Goal: Task Accomplishment & Management: Manage account settings

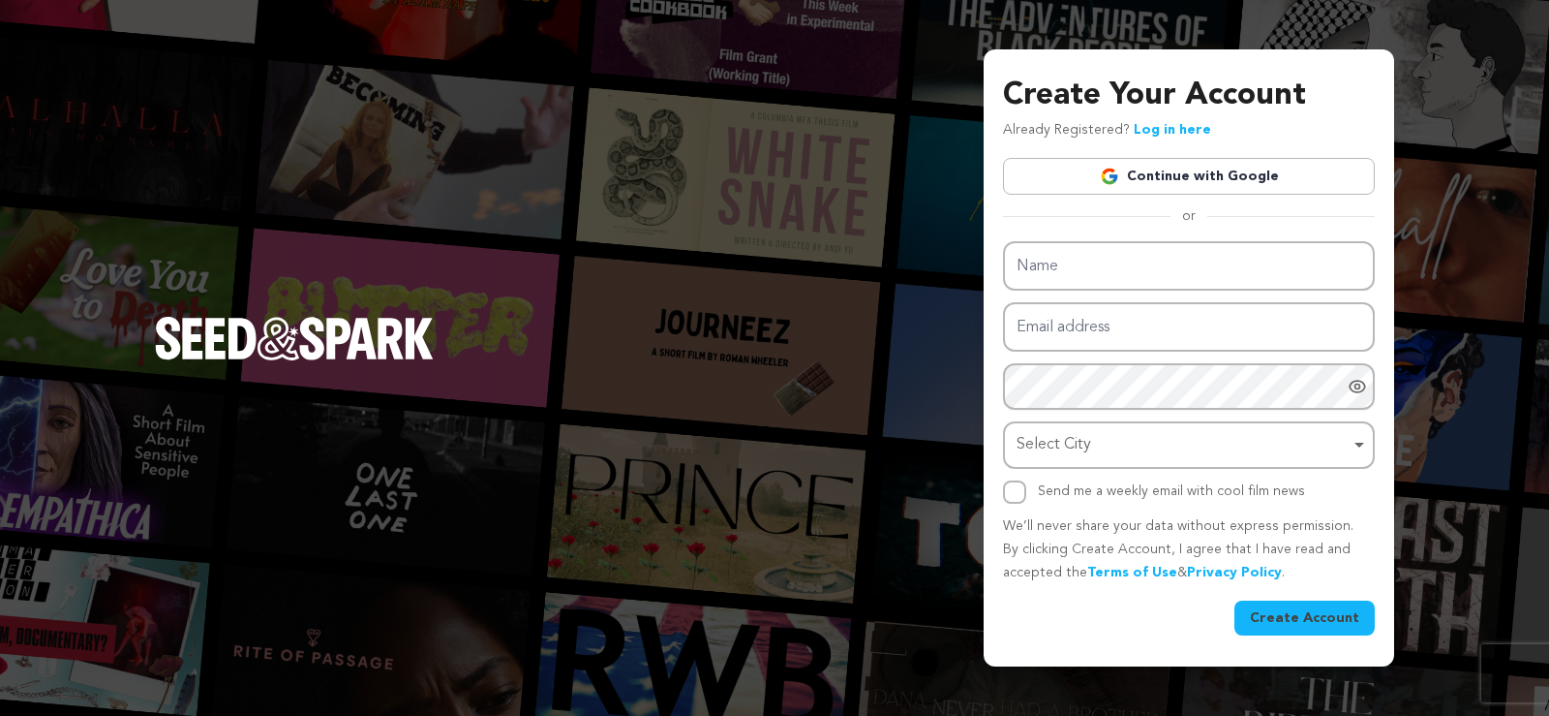
type input "henrymiles982@gmail.com"
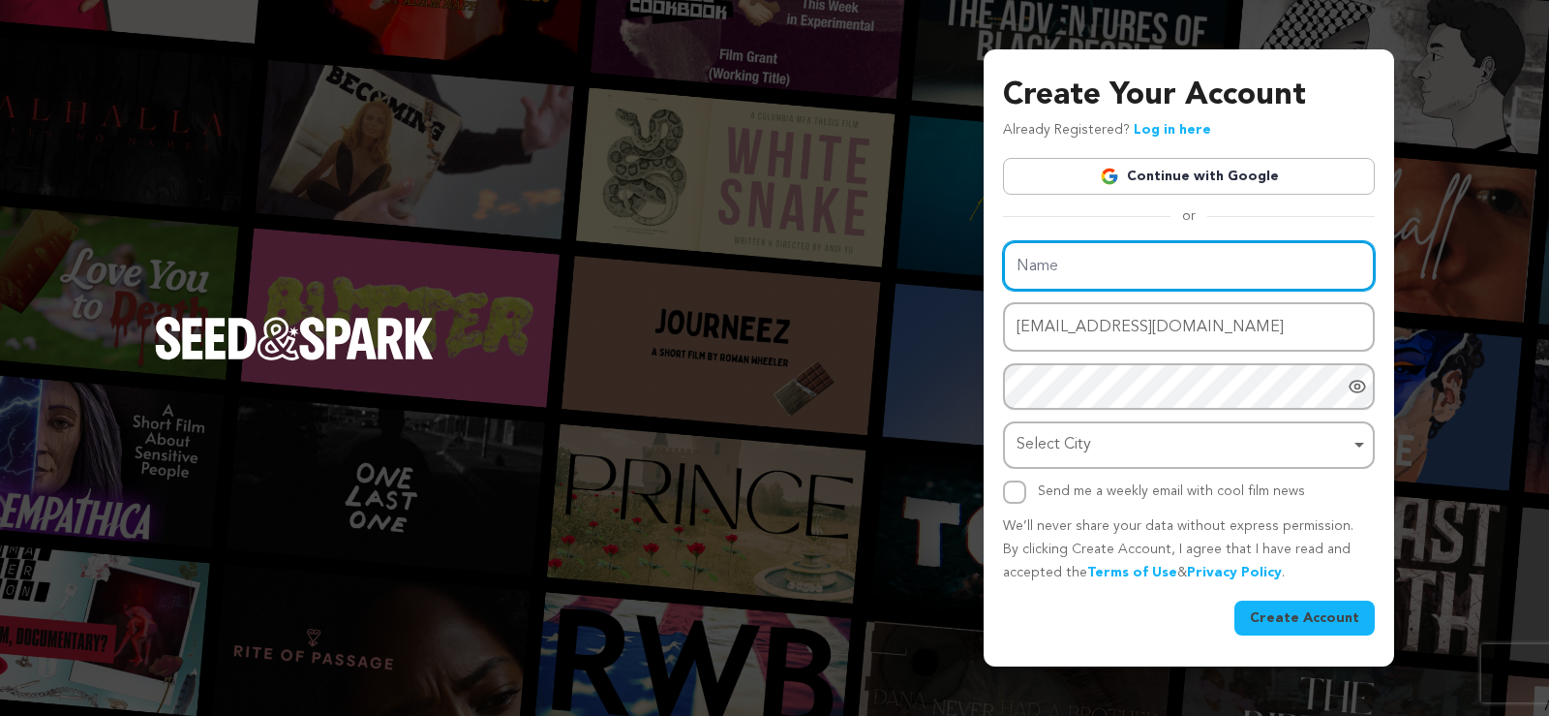
click at [1057, 275] on input "Name" at bounding box center [1189, 265] width 372 height 49
type input "henry"
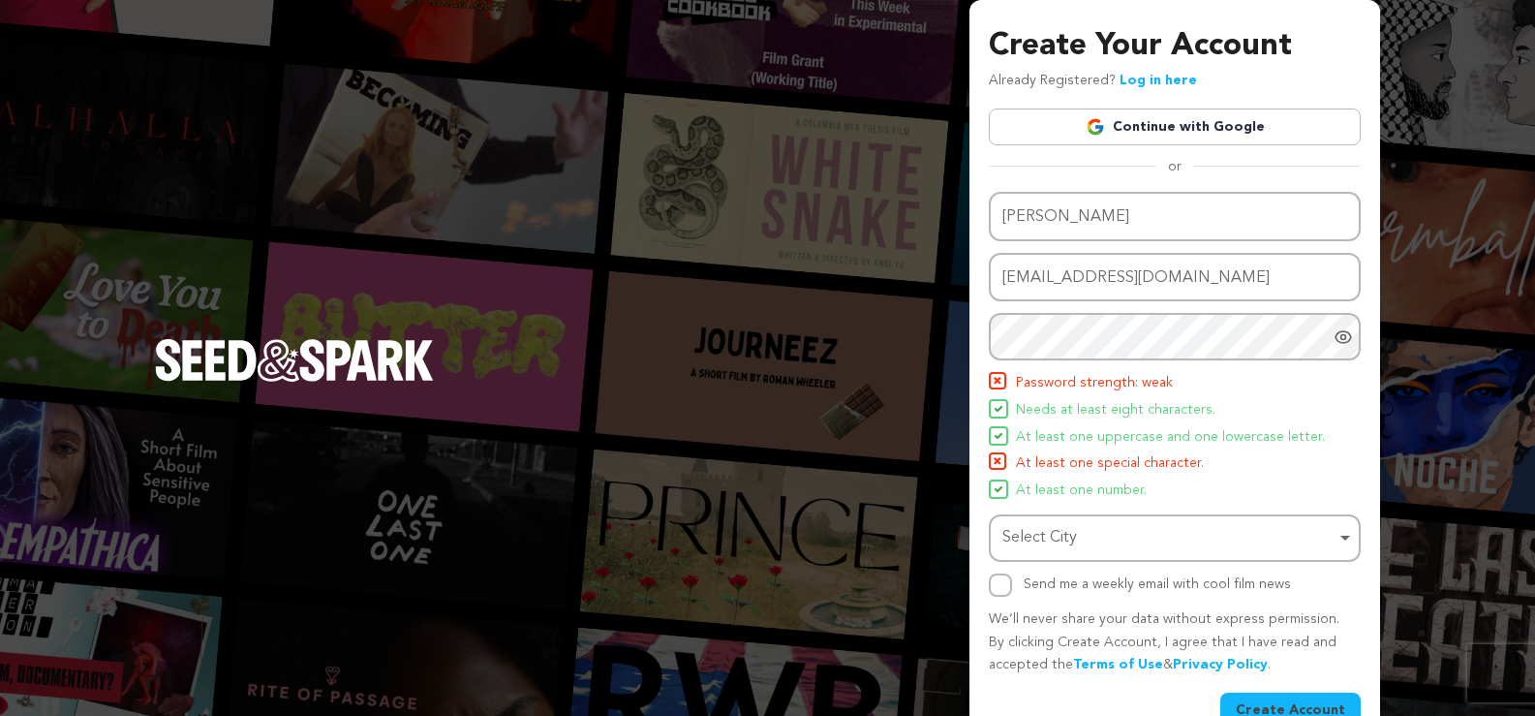
click at [1347, 344] on icon "Show password as plain text. Warning: this will display your password on the sc…" at bounding box center [1342, 336] width 19 height 19
click at [1347, 344] on icon "Hide Password" at bounding box center [1342, 336] width 19 height 19
click at [1150, 535] on div "Select City Remove item" at bounding box center [1168, 538] width 333 height 28
click at [1101, 534] on div "Select City Remove item" at bounding box center [1168, 538] width 333 height 28
click at [1051, 539] on div "Select City Remove item" at bounding box center [1168, 538] width 333 height 28
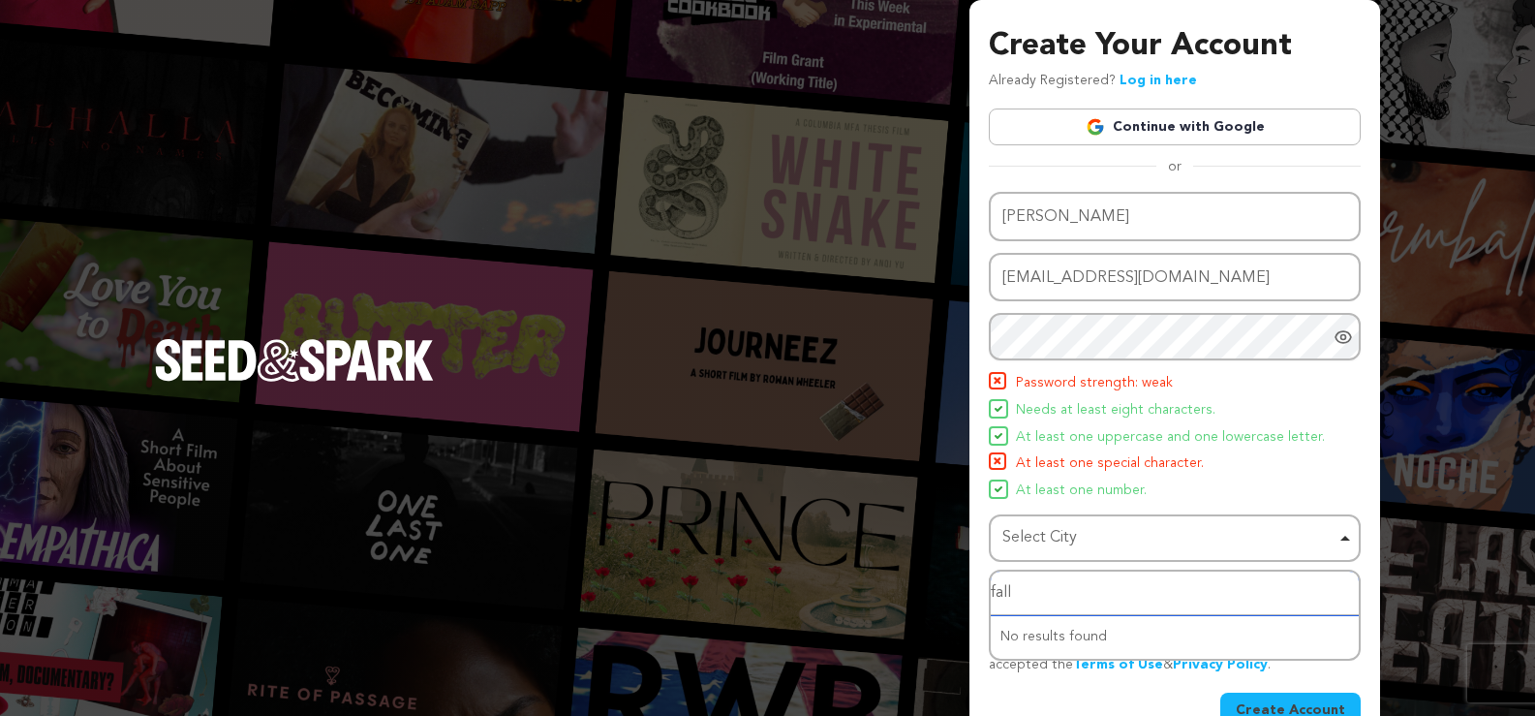
type input "falls"
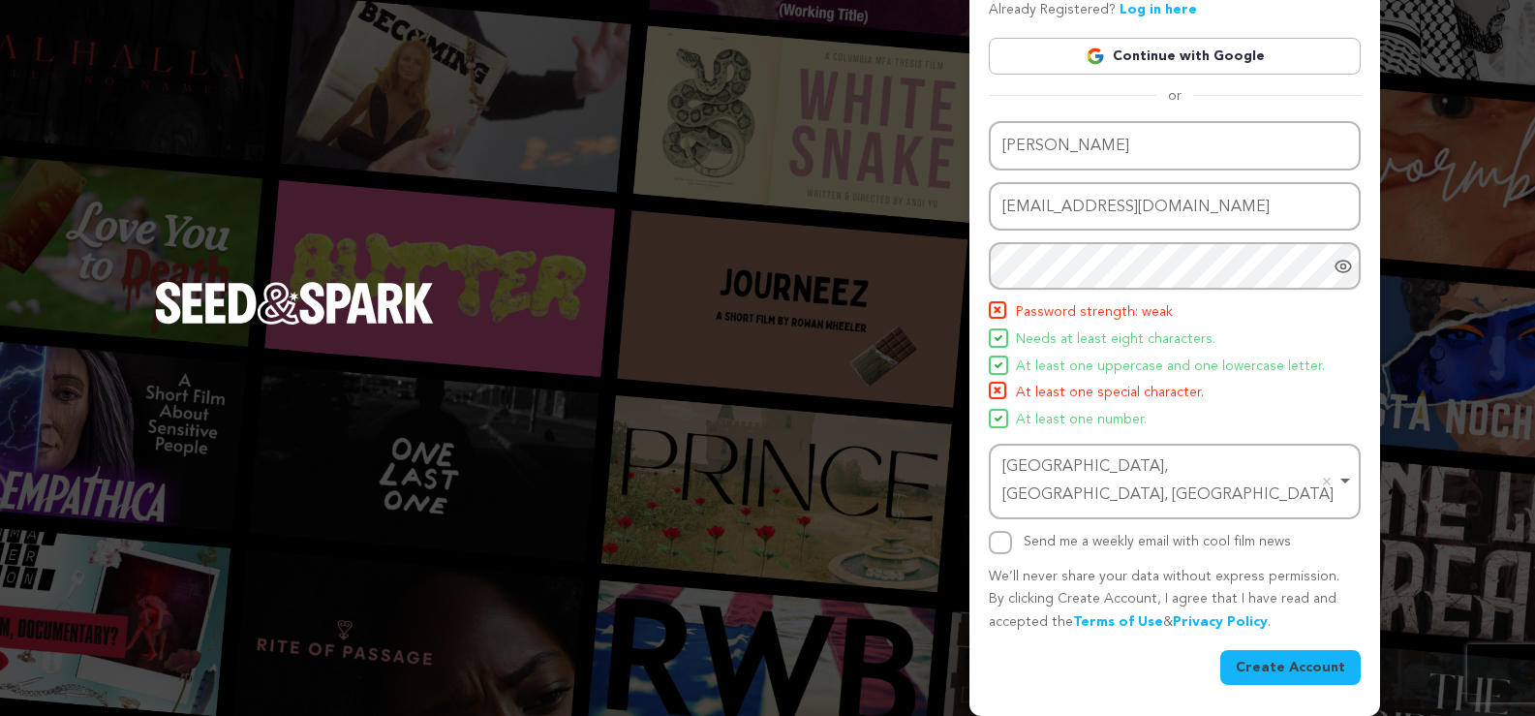
scroll to position [43, 0]
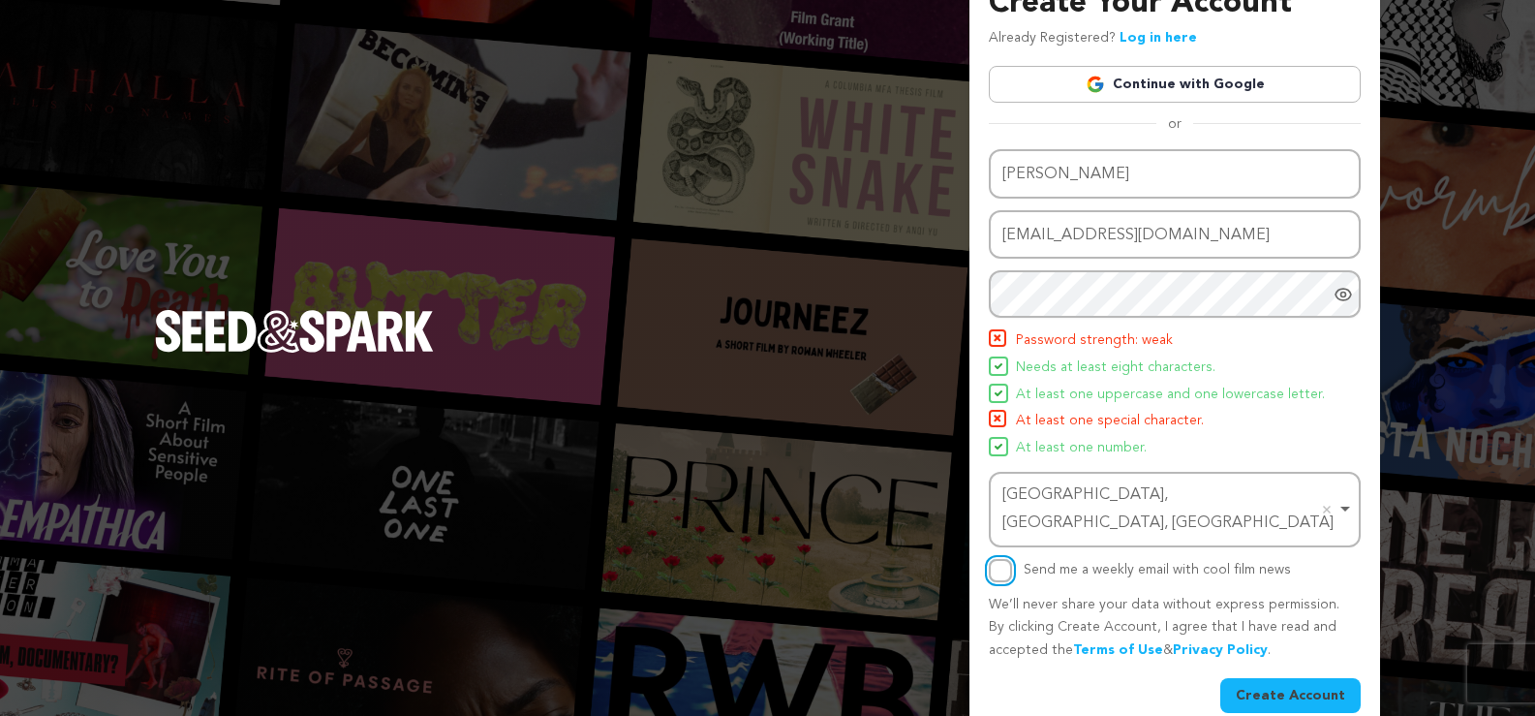
click at [1010, 559] on input "Send me a weekly email with cool film news" at bounding box center [1000, 570] width 23 height 23
checkbox input "true"
click at [1305, 678] on button "Create Account" at bounding box center [1290, 695] width 140 height 35
click at [1297, 691] on div "Create Your Account Already Registered? Log in here Continue with Google or eyJ…" at bounding box center [1174, 350] width 411 height 786
click at [1301, 678] on button "Create Account" at bounding box center [1290, 695] width 140 height 35
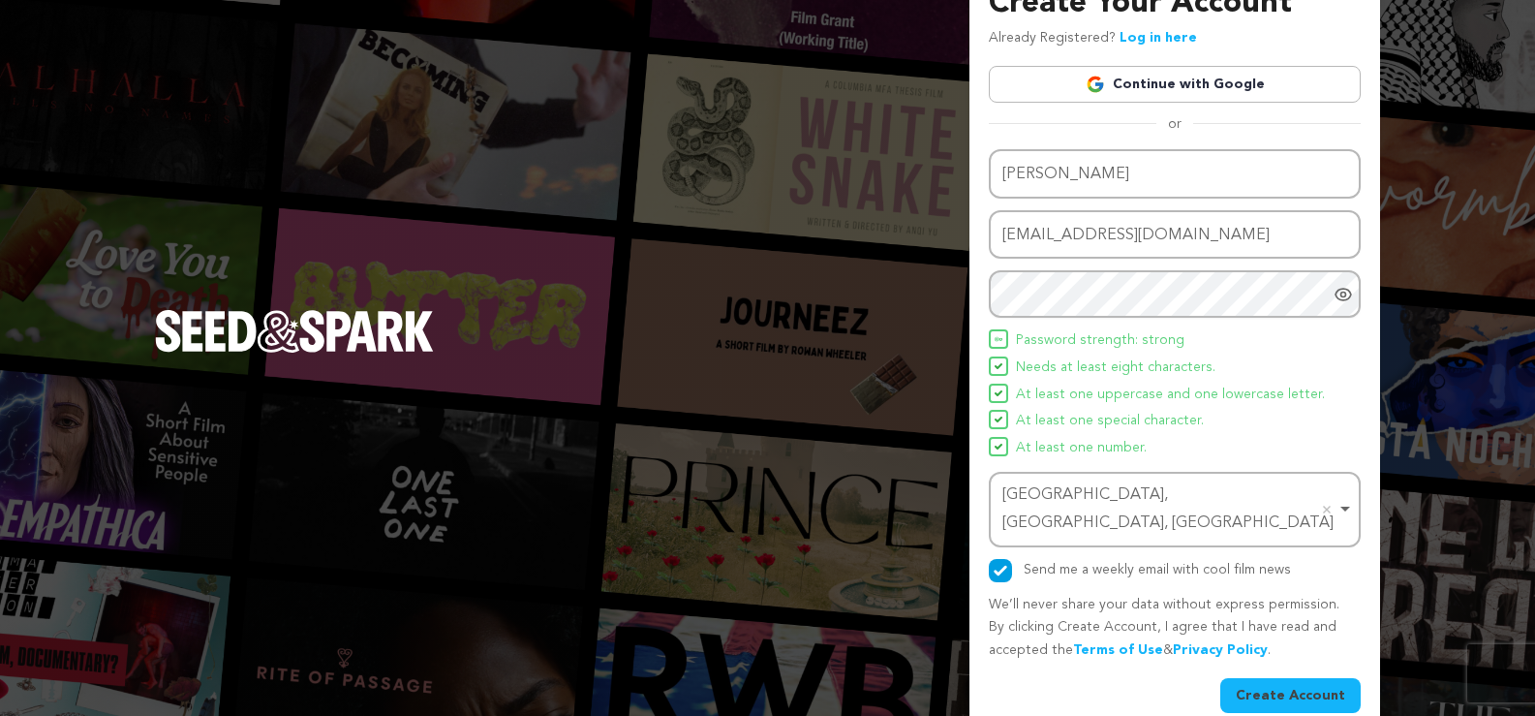
click at [1302, 678] on button "Create Account" at bounding box center [1290, 695] width 140 height 35
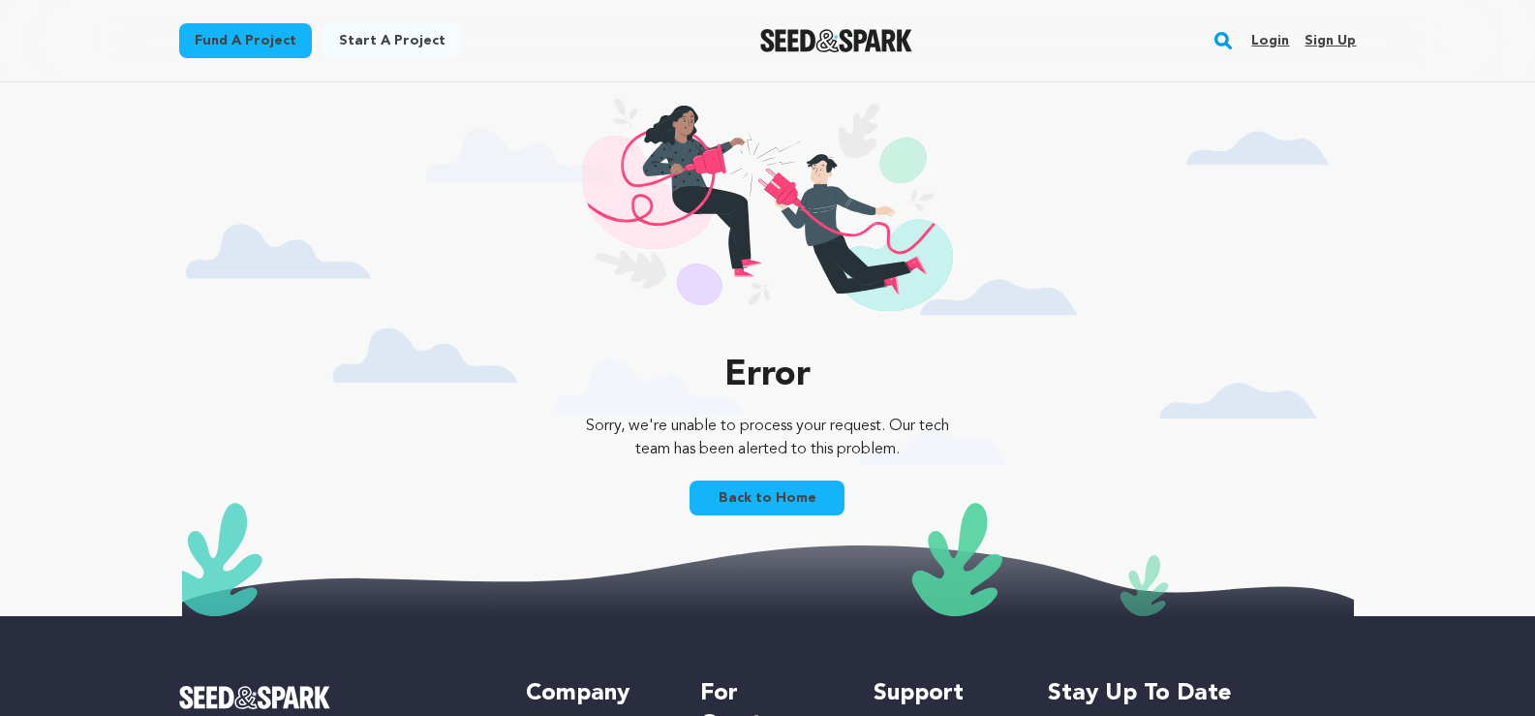
click at [803, 500] on link "Back to Home" at bounding box center [766, 497] width 155 height 35
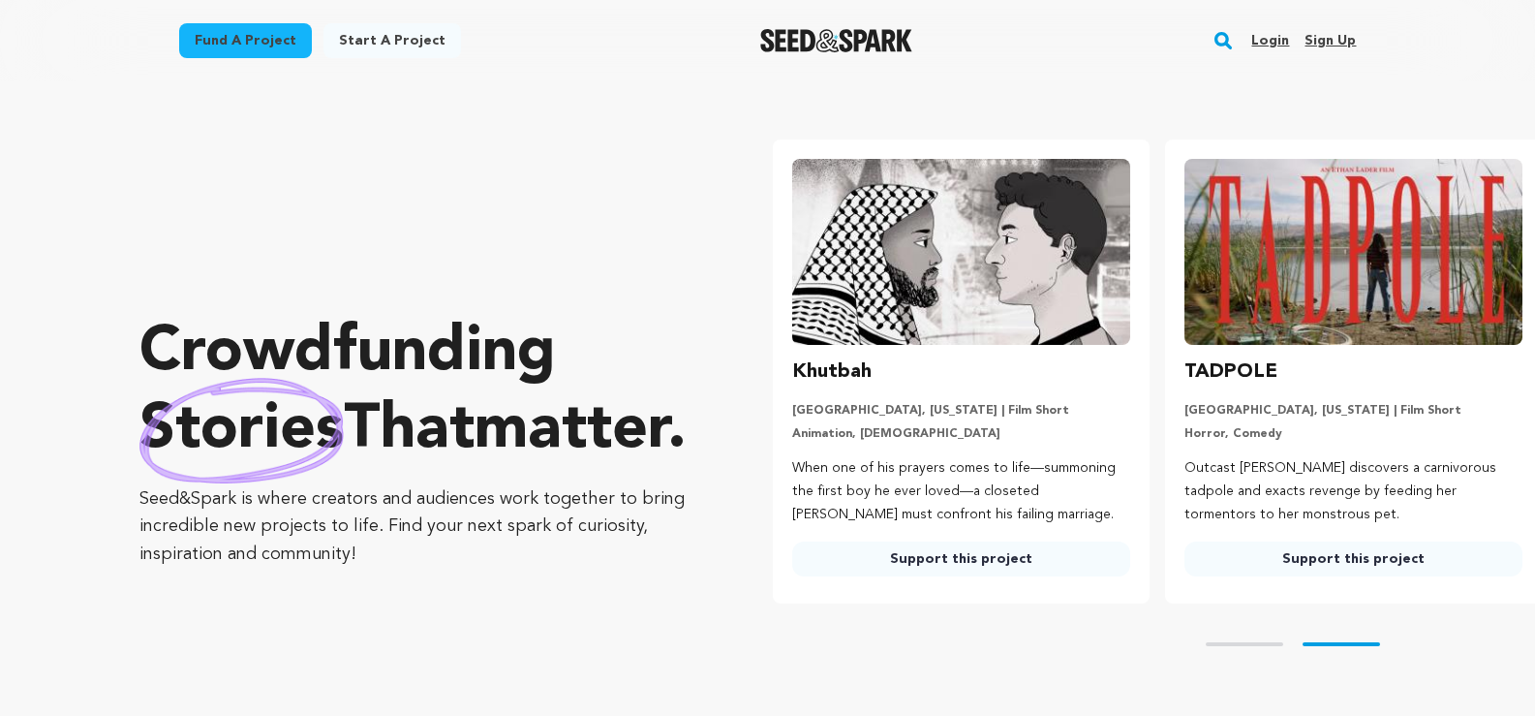
scroll to position [0, 408]
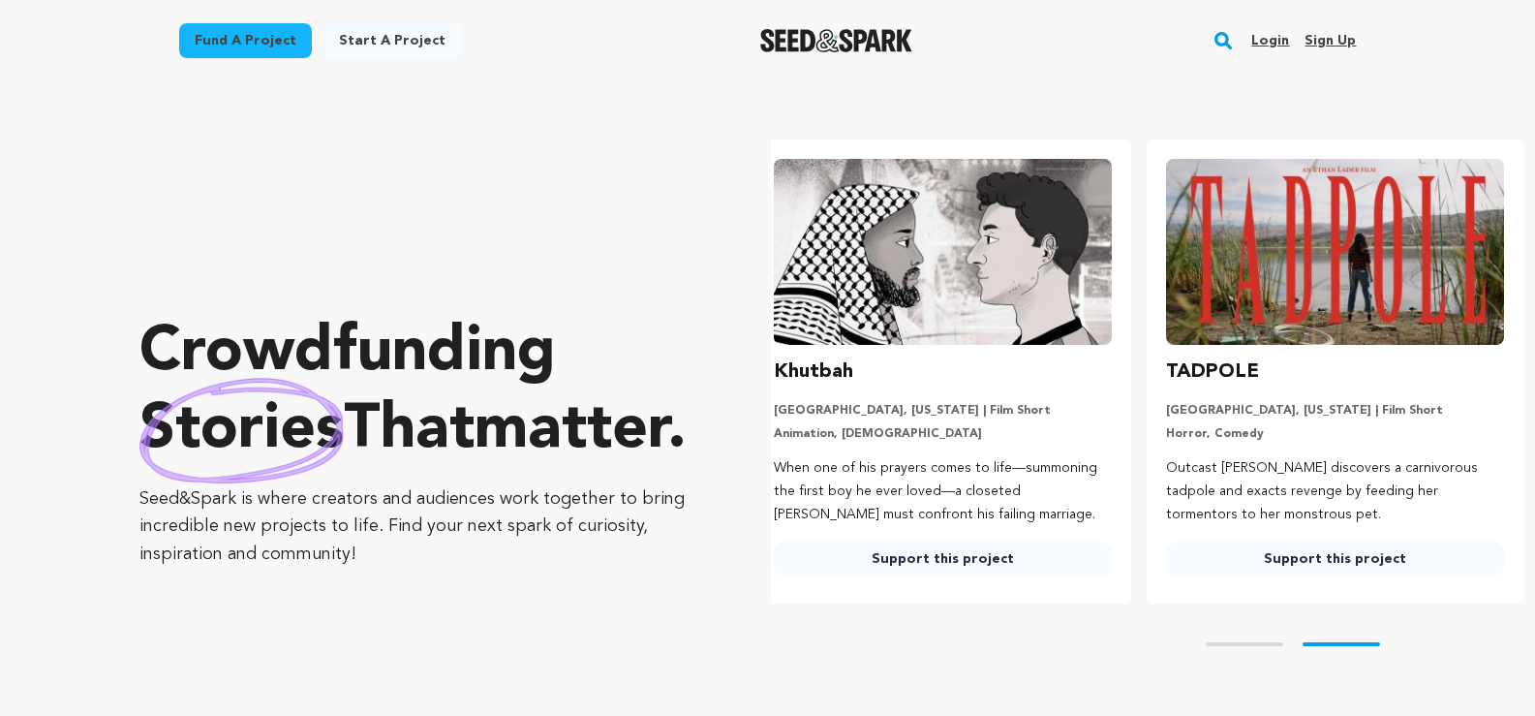
click at [1264, 40] on link "Login" at bounding box center [1270, 40] width 38 height 31
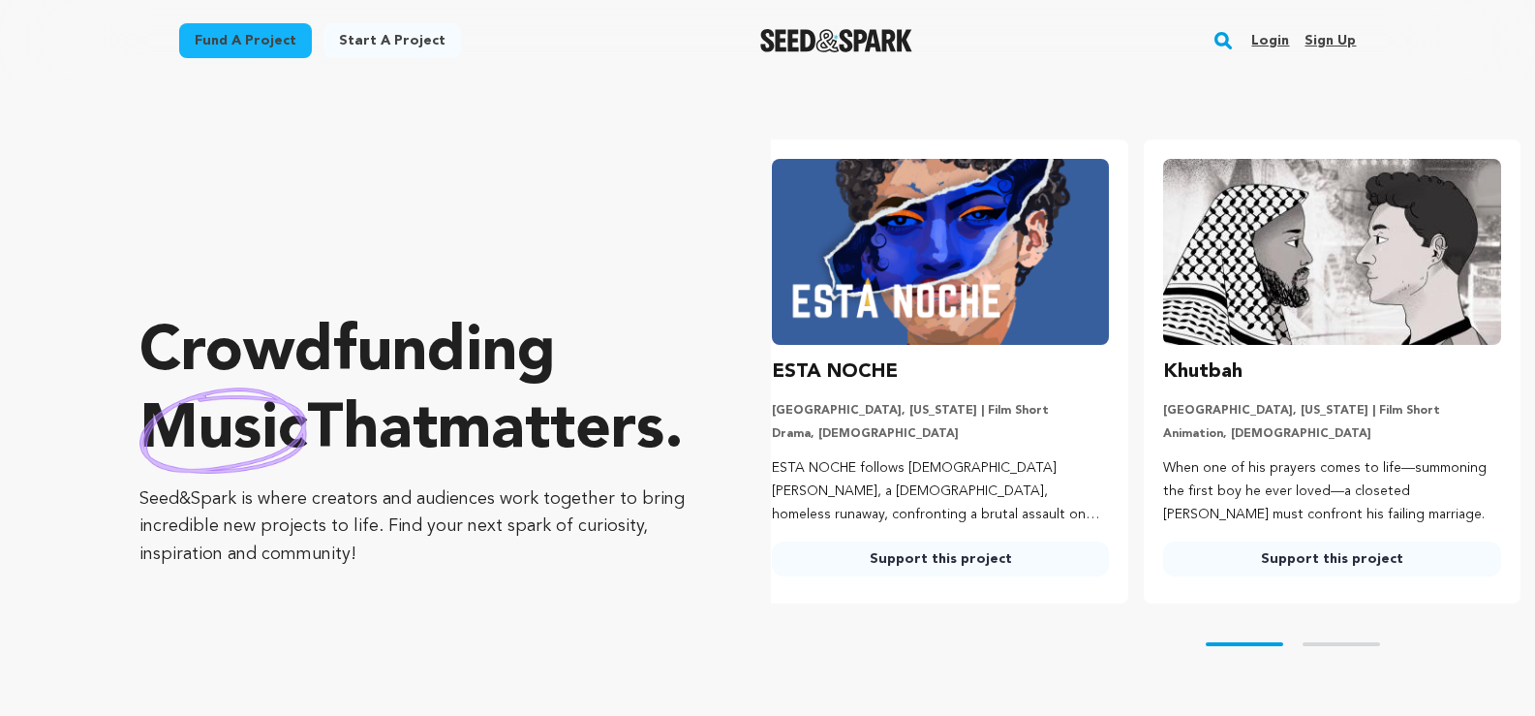
scroll to position [0, 0]
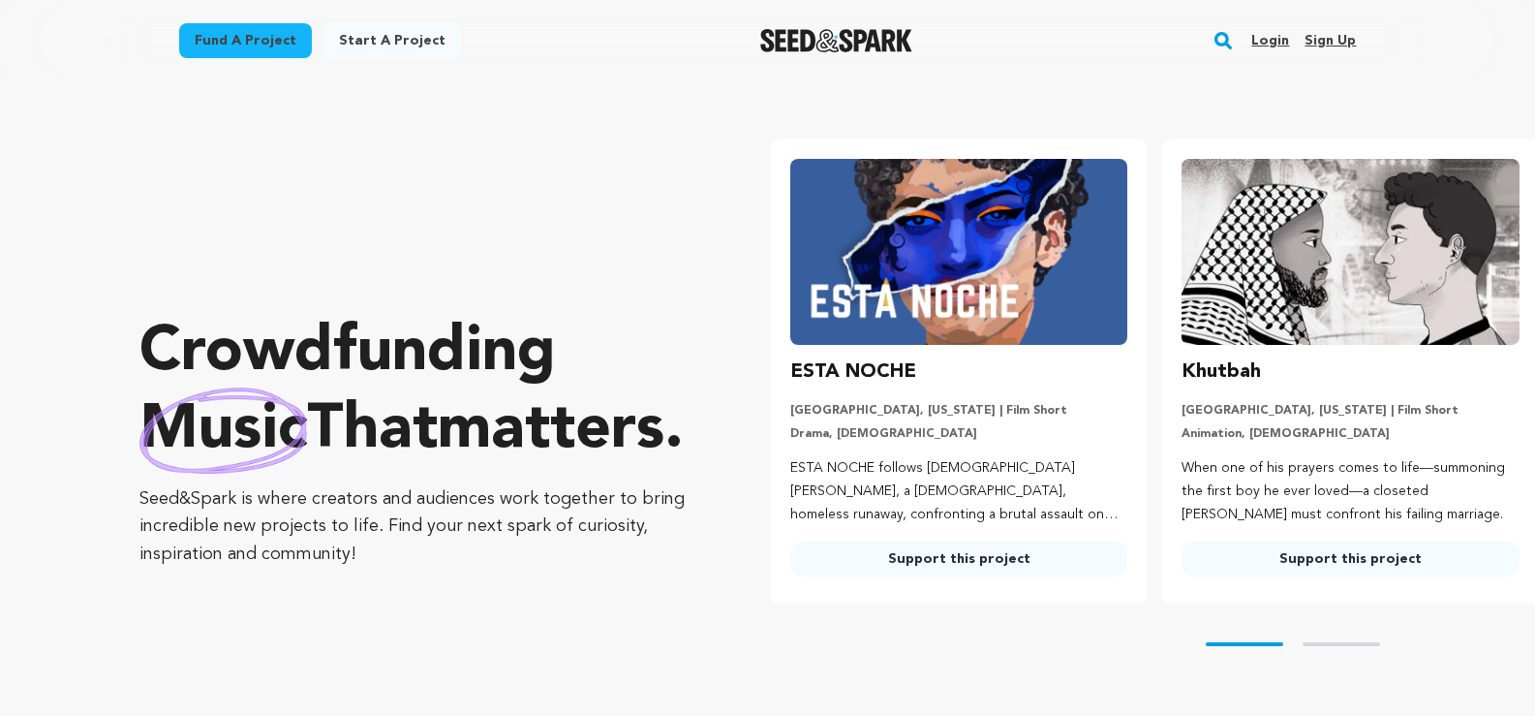
click at [1265, 39] on link "Login" at bounding box center [1270, 40] width 38 height 31
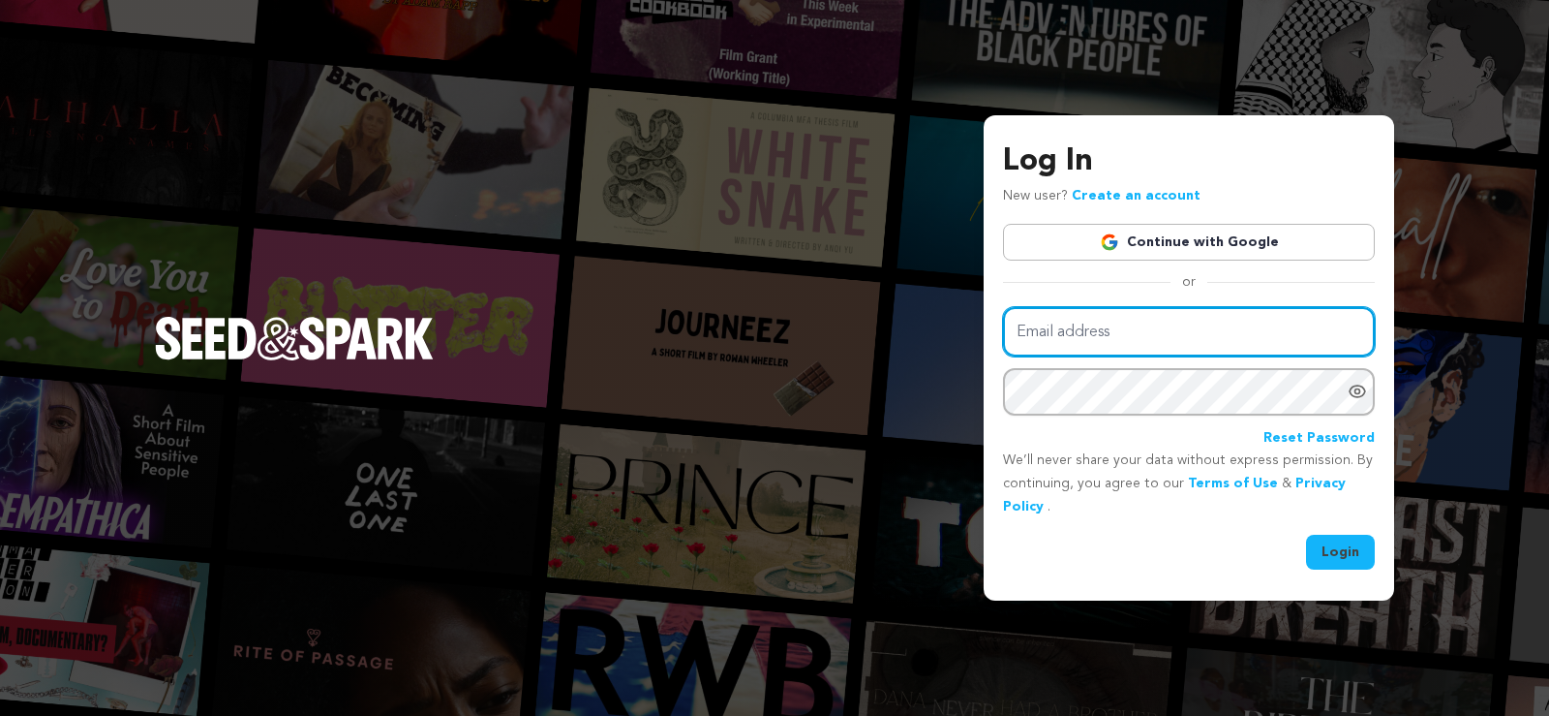
type input "[PERSON_NAME]"
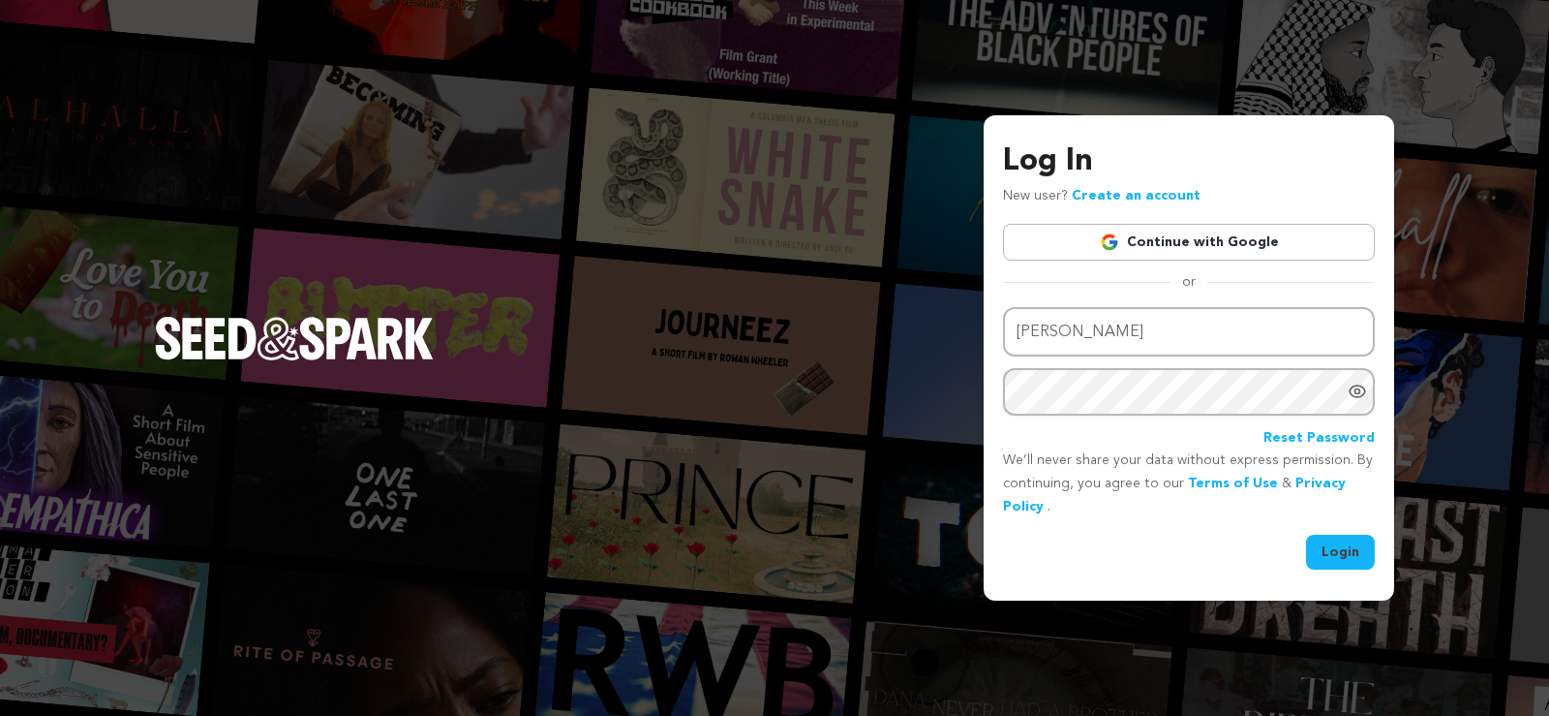
click at [1358, 394] on icon "Show password as plain text. Warning: this will display your password on the sc…" at bounding box center [1358, 391] width 5 height 5
click at [1342, 546] on button "Login" at bounding box center [1340, 552] width 69 height 35
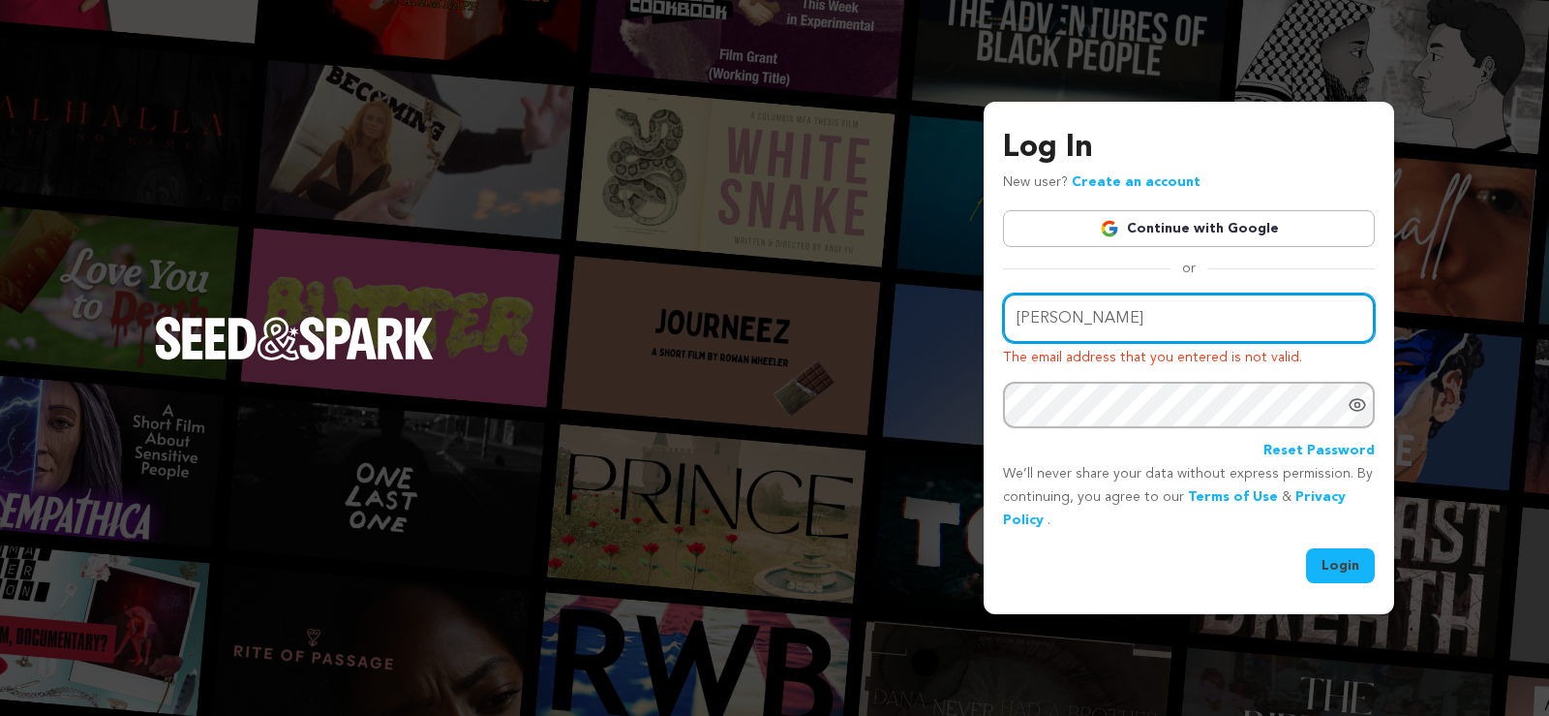
drag, startPoint x: 0, startPoint y: 0, endPoint x: 1141, endPoint y: 335, distance: 1188.8
click at [1141, 335] on input "henry" at bounding box center [1189, 317] width 372 height 49
type input "h"
click at [1127, 330] on input "Email address" at bounding box center [1189, 317] width 372 height 49
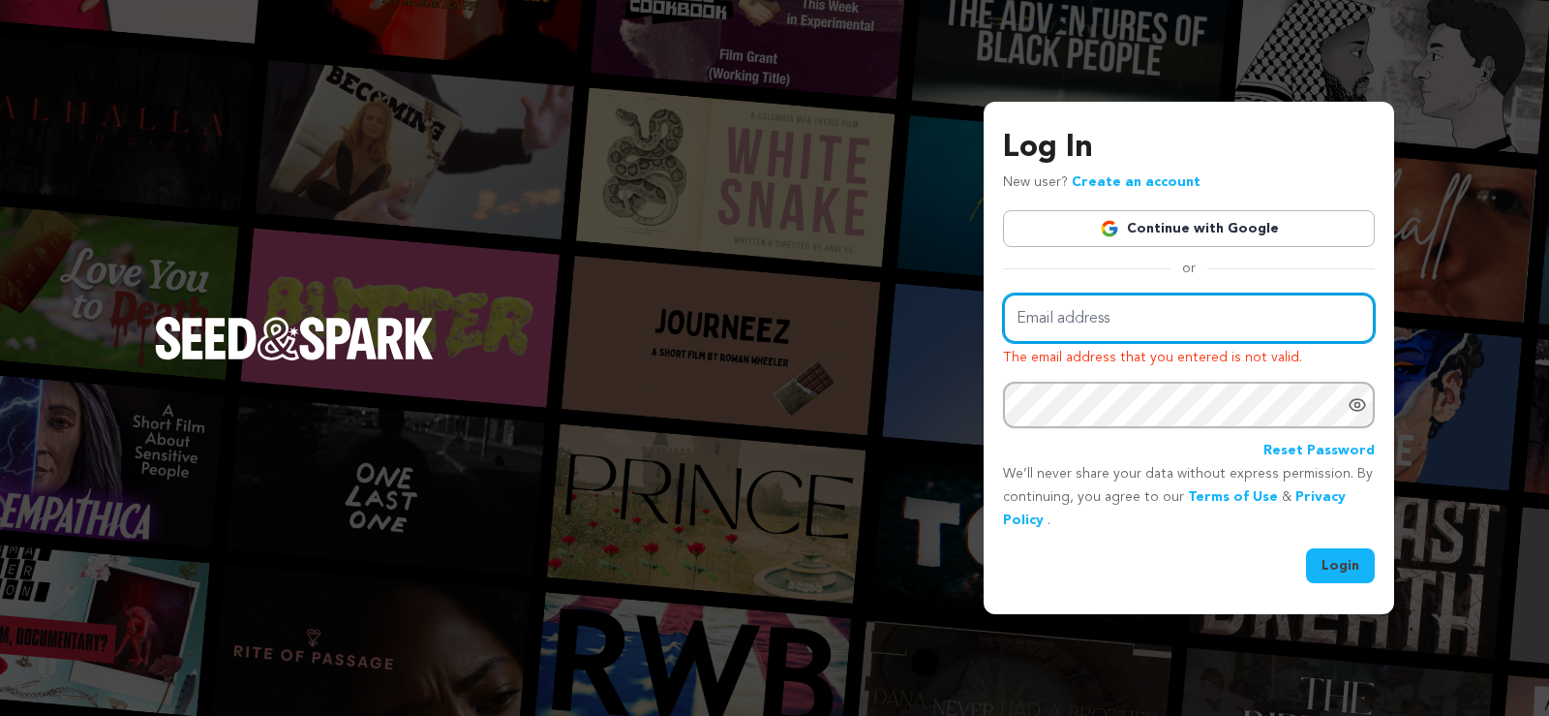
paste input "[EMAIL_ADDRESS][DOMAIN_NAME]"
type input "[EMAIL_ADDRESS][DOMAIN_NAME]"
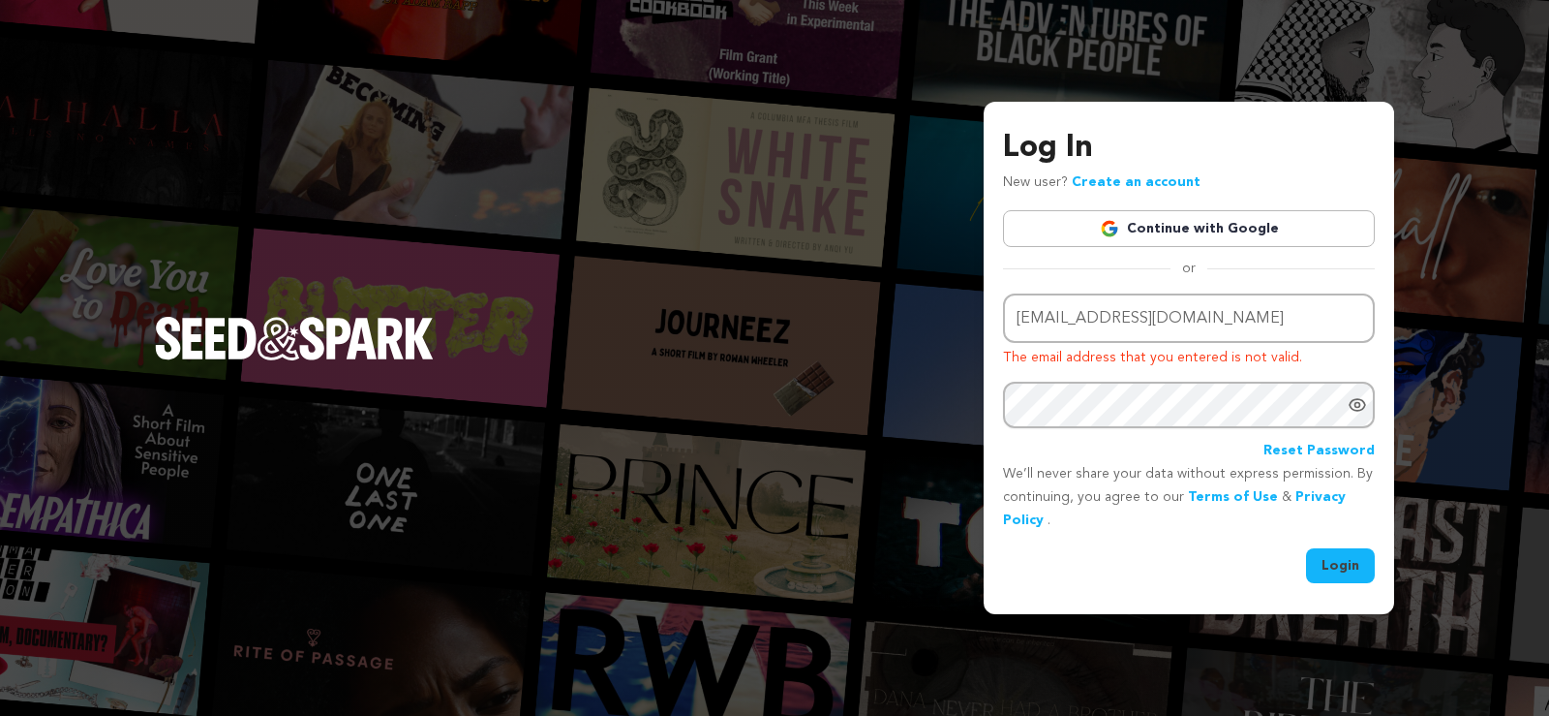
click at [1332, 562] on button "Login" at bounding box center [1340, 565] width 69 height 35
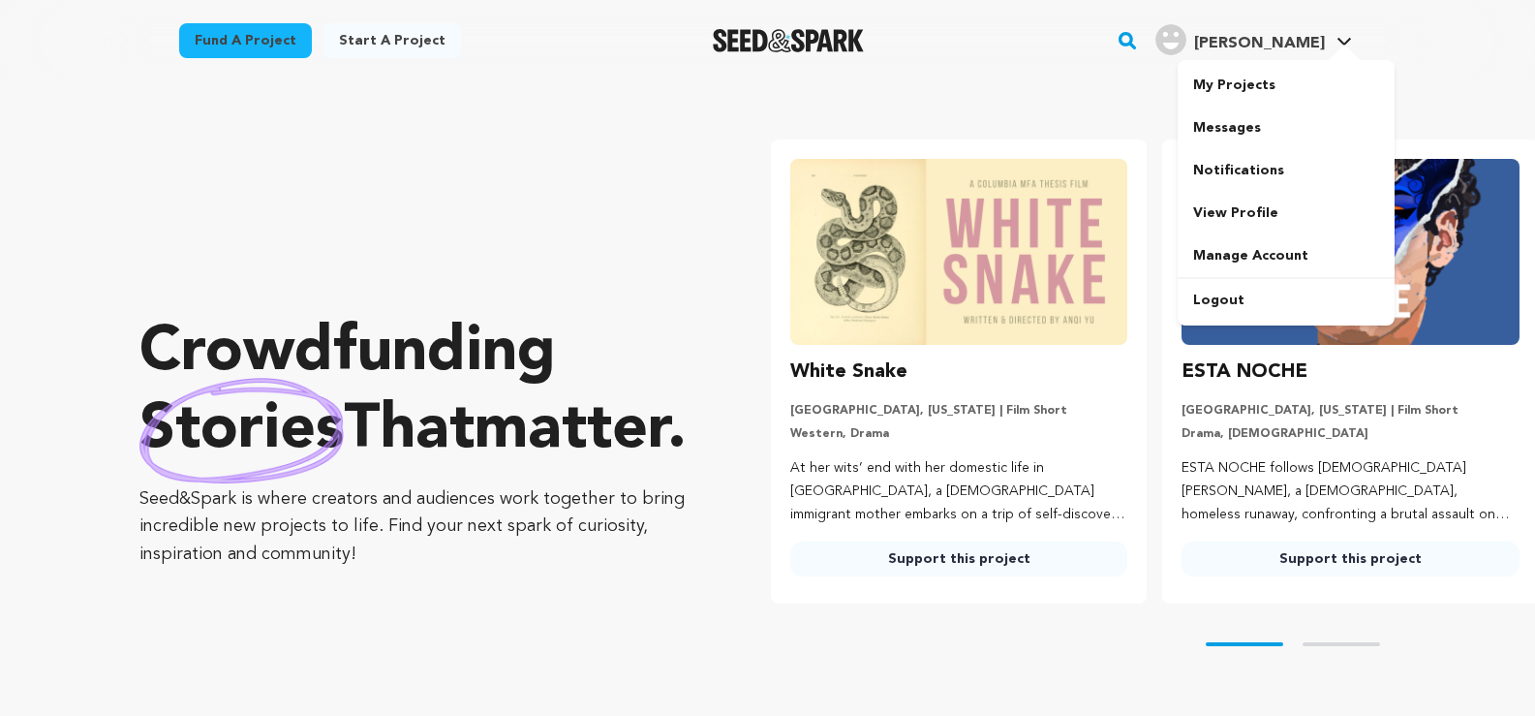
click at [1321, 36] on span "[PERSON_NAME]" at bounding box center [1259, 43] width 131 height 15
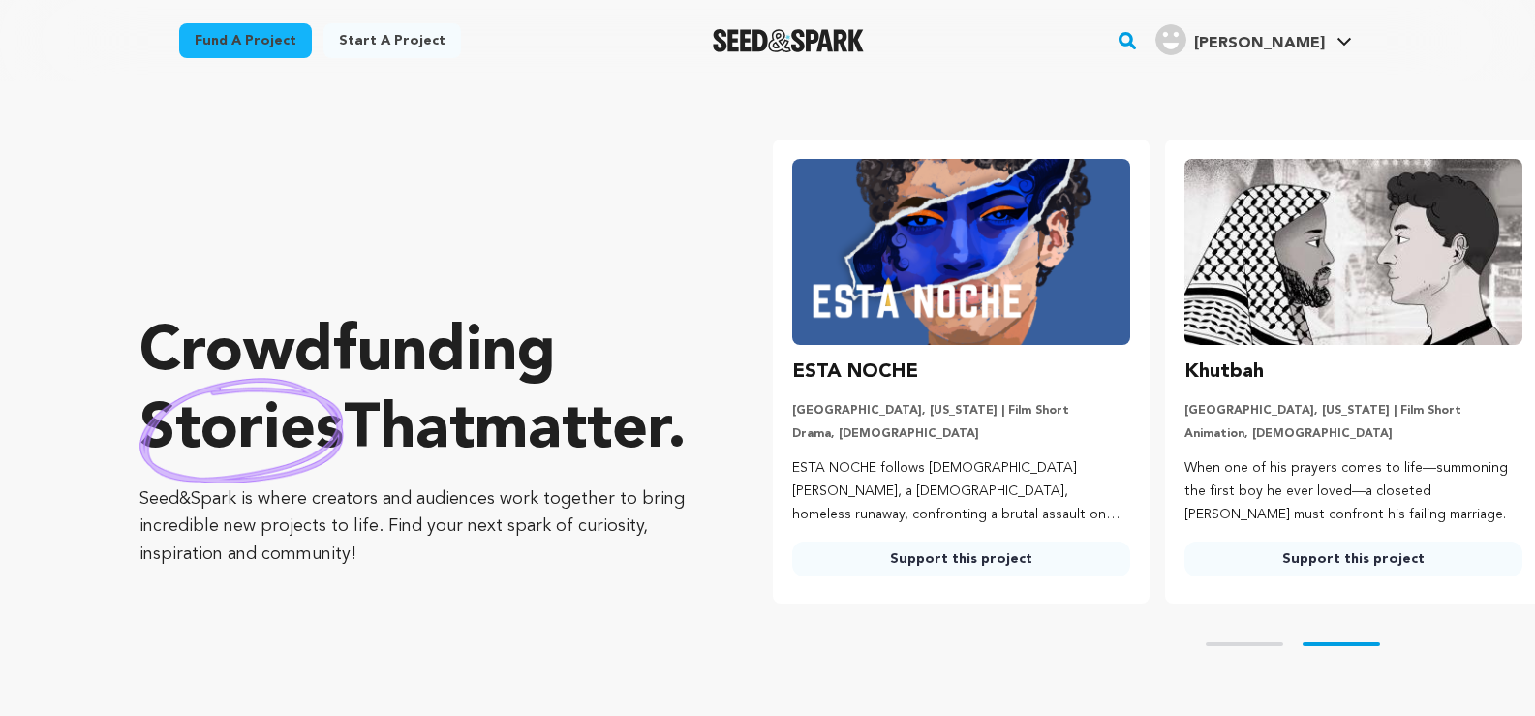
scroll to position [0, 408]
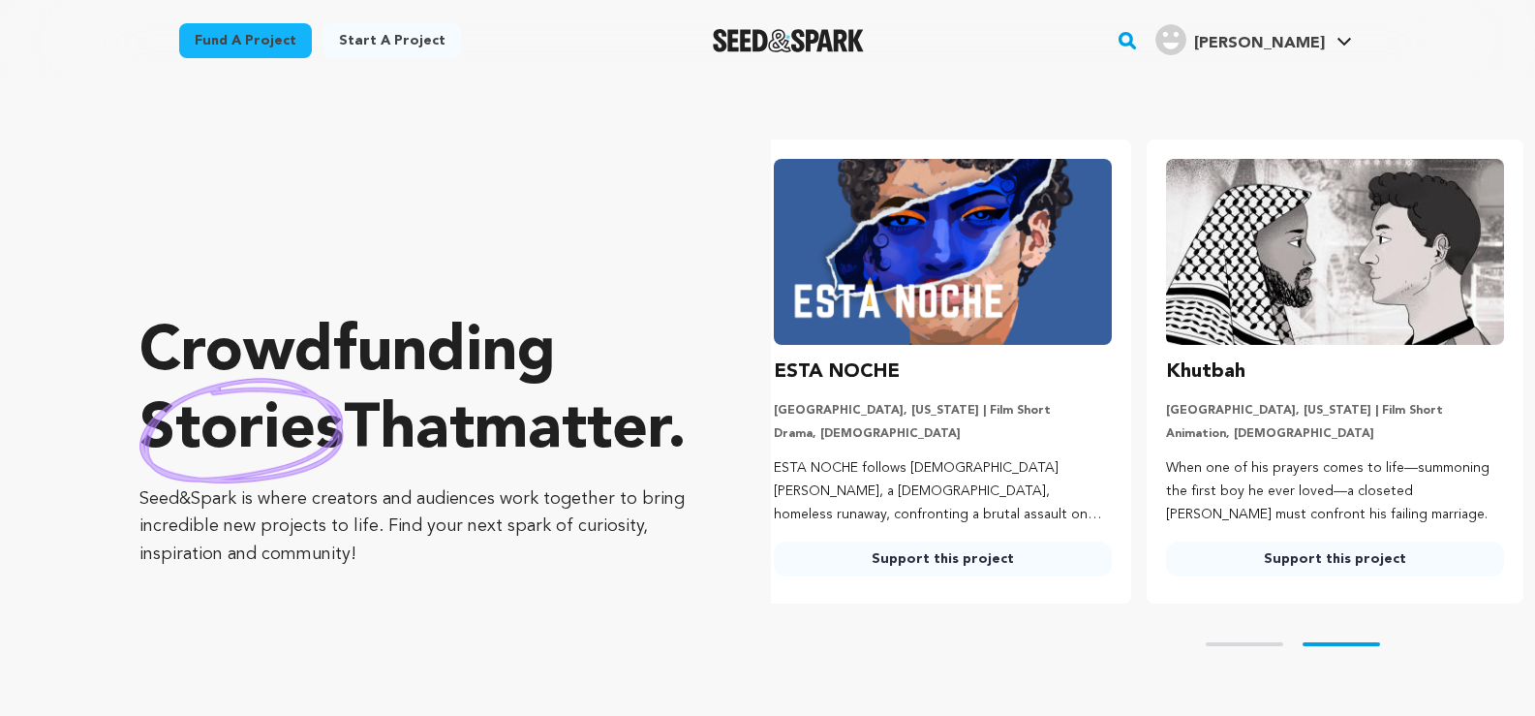
click at [1321, 36] on span "[PERSON_NAME]" at bounding box center [1259, 43] width 131 height 15
click at [1335, 39] on link "[PERSON_NAME]" at bounding box center [1253, 37] width 204 height 35
click at [1346, 39] on icon at bounding box center [1343, 42] width 15 height 10
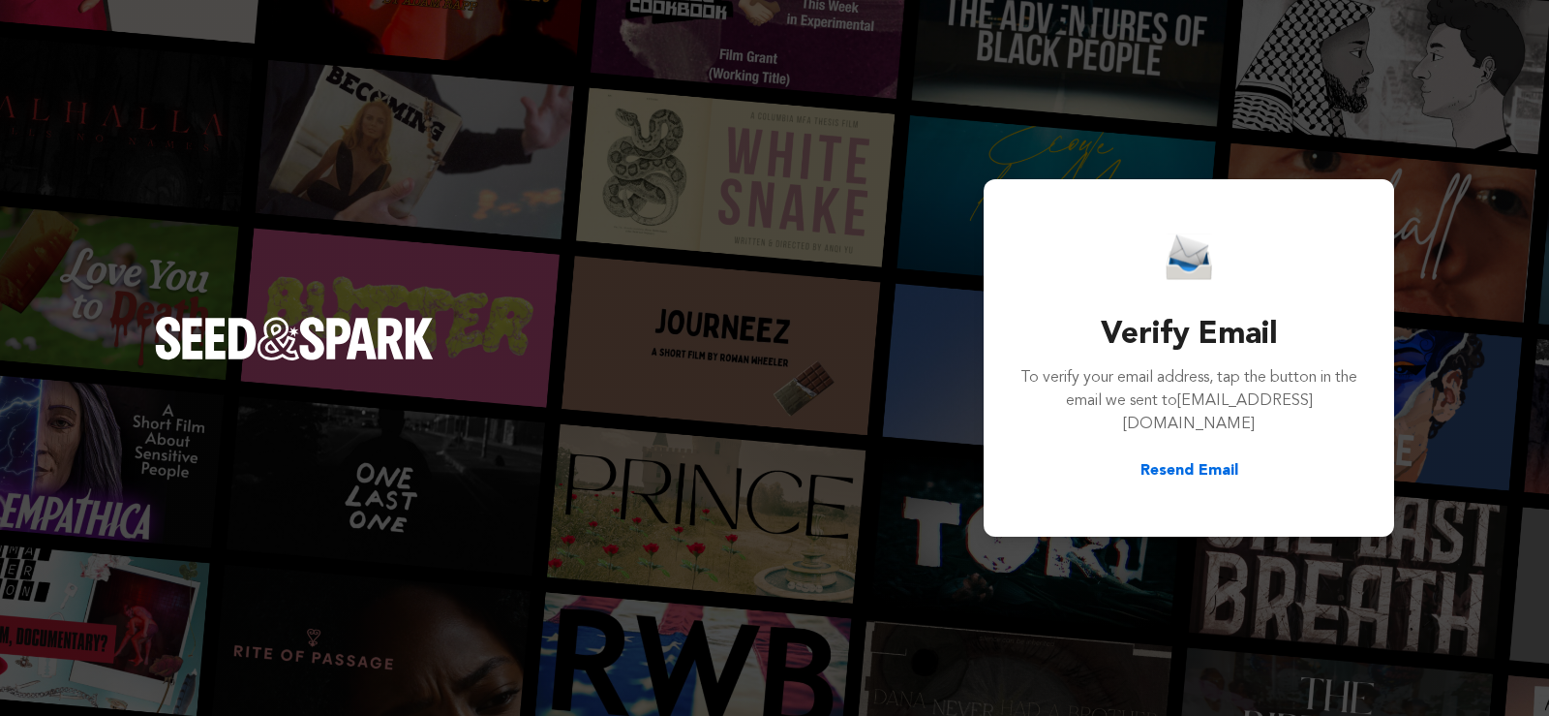
click at [1191, 459] on button "Resend Email" at bounding box center [1190, 470] width 98 height 23
click at [1134, 107] on div "Verify Email To verify your email address, tap the button in the email we sent …" at bounding box center [774, 358] width 1549 height 716
click at [1166, 459] on button "Resend Email" at bounding box center [1190, 470] width 98 height 23
